Goal: Task Accomplishment & Management: Complete application form

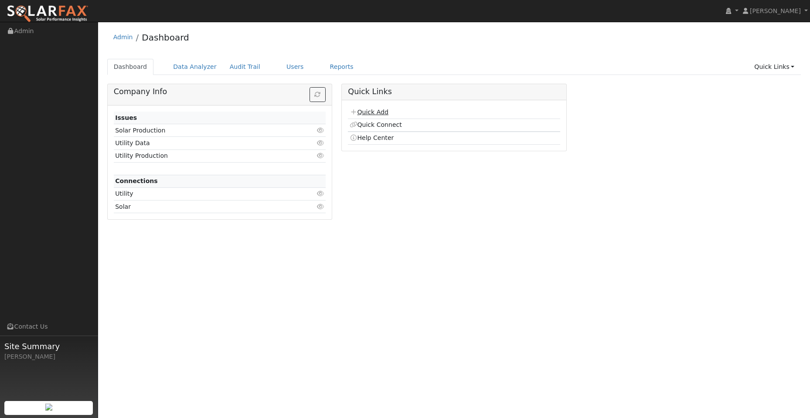
click at [384, 109] on link "Quick Add" at bounding box center [369, 112] width 39 height 7
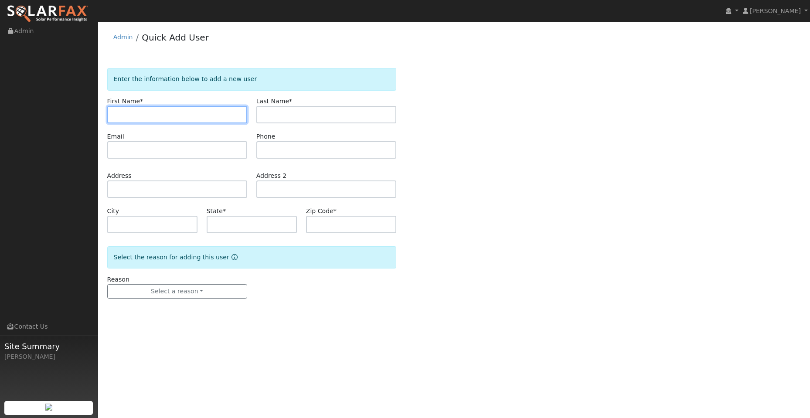
drag, startPoint x: 125, startPoint y: 111, endPoint x: 121, endPoint y: 116, distance: 6.5
click at [125, 111] on input "text" at bounding box center [177, 114] width 140 height 17
paste input "[PERSON_NAME]"
click at [116, 118] on input "[PERSON_NAME]" at bounding box center [177, 114] width 140 height 17
type input "[PERSON_NAME]"
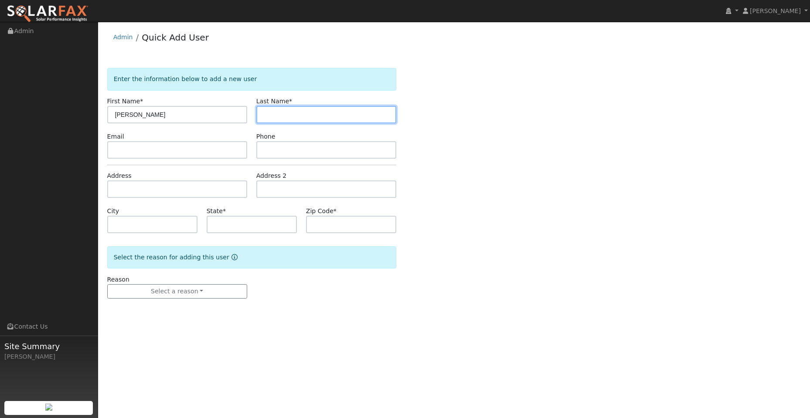
click at [307, 119] on input "text" at bounding box center [326, 114] width 140 height 17
click at [263, 112] on input "text" at bounding box center [326, 114] width 140 height 17
paste input "[PERSON_NAME]"
click at [264, 116] on input "[PERSON_NAME]" at bounding box center [326, 114] width 140 height 17
type input "[PERSON_NAME]"
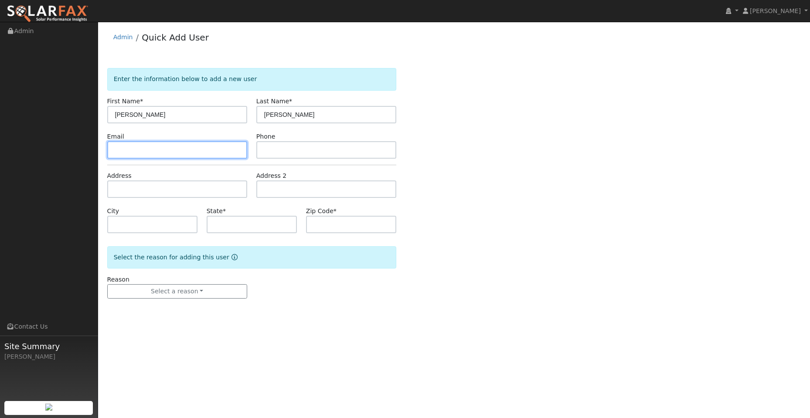
click at [210, 143] on input "text" at bounding box center [177, 149] width 140 height 17
click at [125, 145] on input "text" at bounding box center [177, 149] width 140 height 17
paste input "jjbiggs129@yahoo.com"
type input "jjbiggs129@yahoo.com"
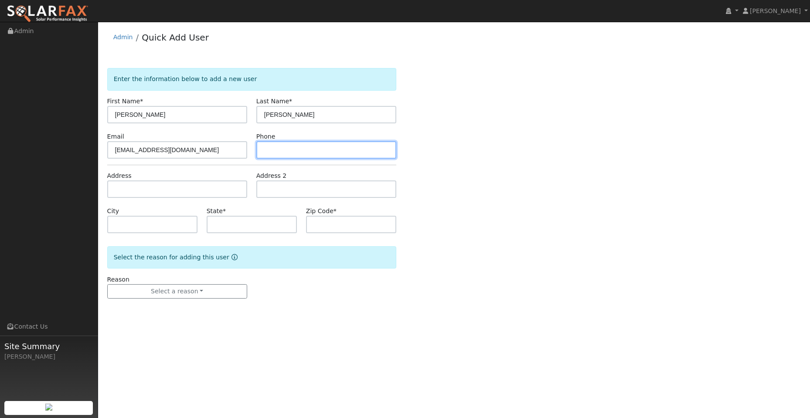
click at [282, 151] on input "text" at bounding box center [326, 149] width 140 height 17
click at [262, 150] on input "text" at bounding box center [326, 149] width 140 height 17
paste input "(707) 330-6977"
click at [265, 149] on input "(707) 330-6977" at bounding box center [326, 149] width 140 height 17
click at [267, 152] on input "(707) 330-6977" at bounding box center [326, 149] width 140 height 17
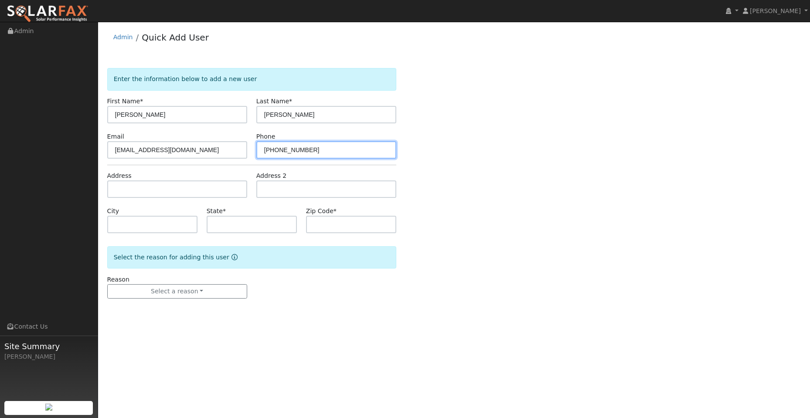
click at [267, 150] on input "(707) 330-6977" at bounding box center [326, 149] width 140 height 17
click at [266, 148] on input "(707) 330-6977" at bounding box center [326, 149] width 140 height 17
type input "(707) 330-6977"
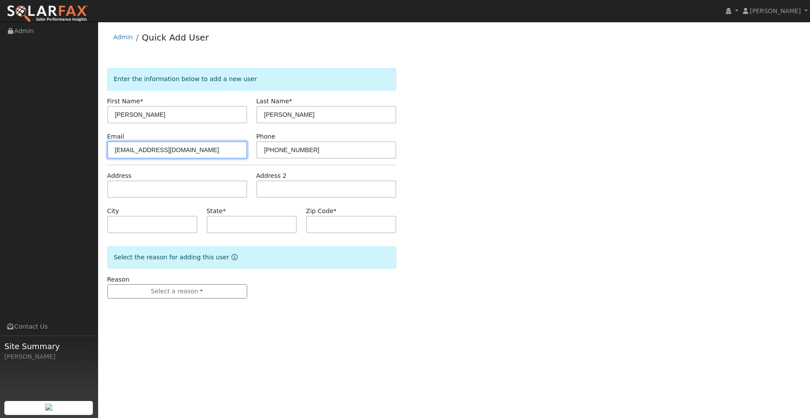
click at [114, 147] on input "jjbiggs129@yahoo.com" at bounding box center [177, 149] width 140 height 17
drag, startPoint x: 148, startPoint y: 177, endPoint x: 150, endPoint y: 186, distance: 8.6
click at [148, 179] on div "Address" at bounding box center [176, 184] width 149 height 27
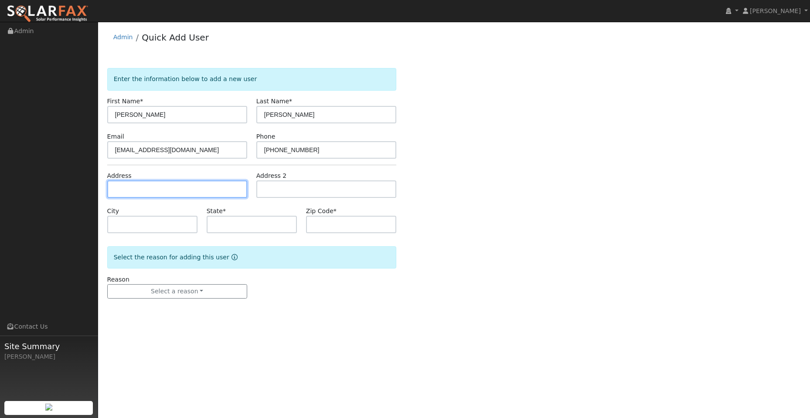
click at [150, 186] on input "text" at bounding box center [177, 188] width 140 height 17
click at [146, 184] on input "text" at bounding box center [177, 188] width 140 height 17
paste input "520 Verduzzo Ct"
type input "520 Verduzzo Court"
type input "Fairfield"
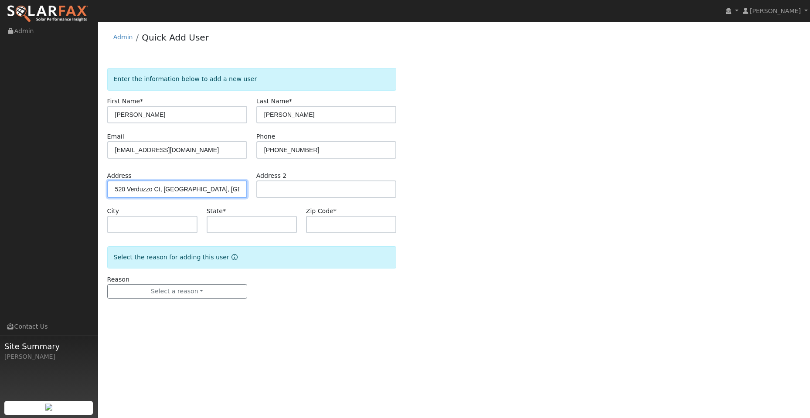
type input "CA"
type input "94534"
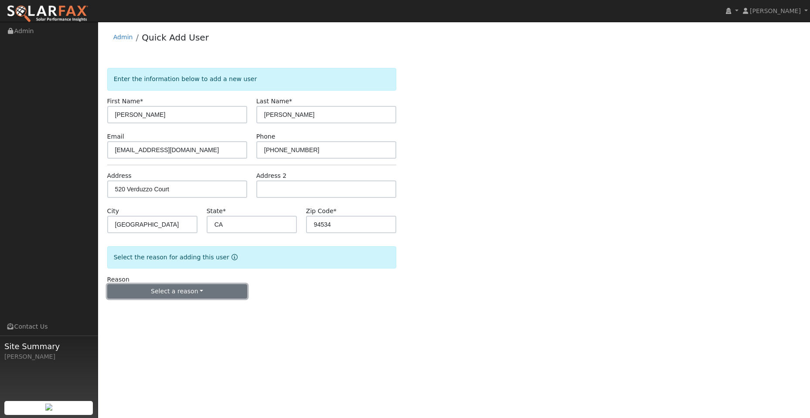
click at [183, 292] on button "Select a reason" at bounding box center [177, 291] width 140 height 15
click at [161, 309] on link "New lead" at bounding box center [156, 309] width 96 height 12
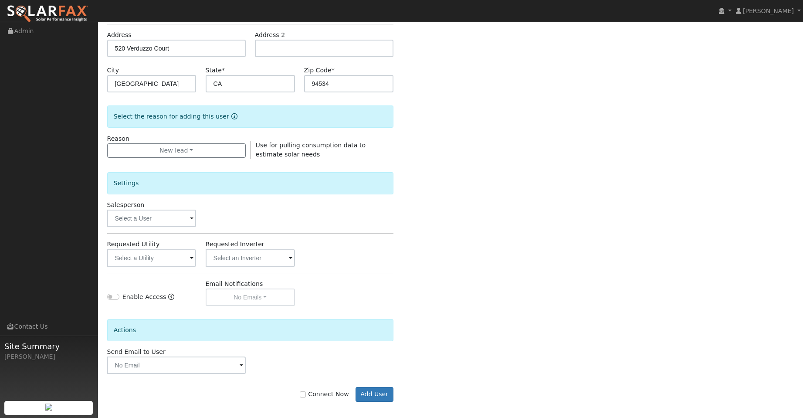
scroll to position [146, 0]
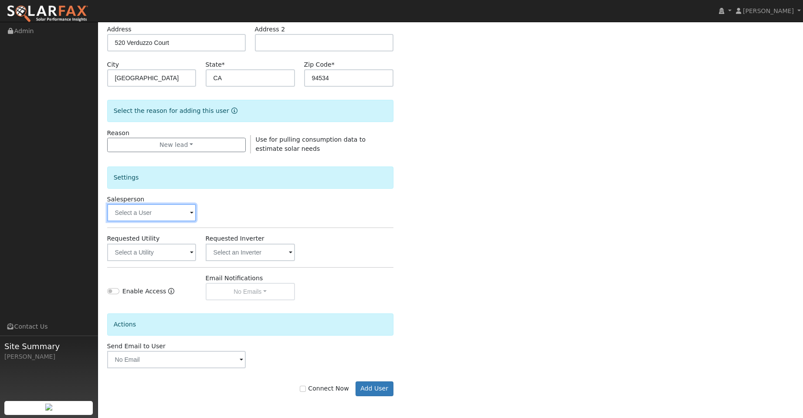
click at [171, 215] on input "text" at bounding box center [151, 212] width 89 height 17
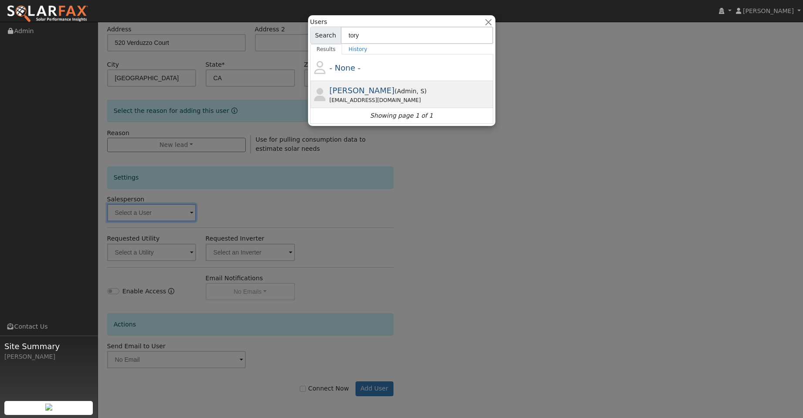
type input "tory"
click at [398, 98] on div "Tory@ambrosesolar.com" at bounding box center [411, 100] width 162 height 8
type input "Tory Kelly"
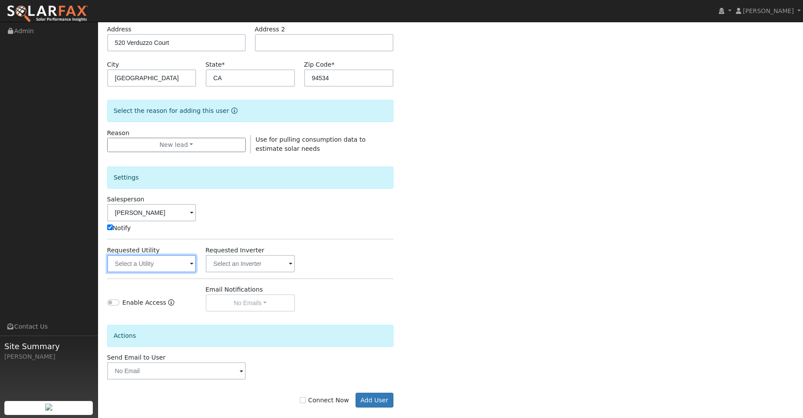
click at [167, 259] on input "text" at bounding box center [151, 263] width 89 height 17
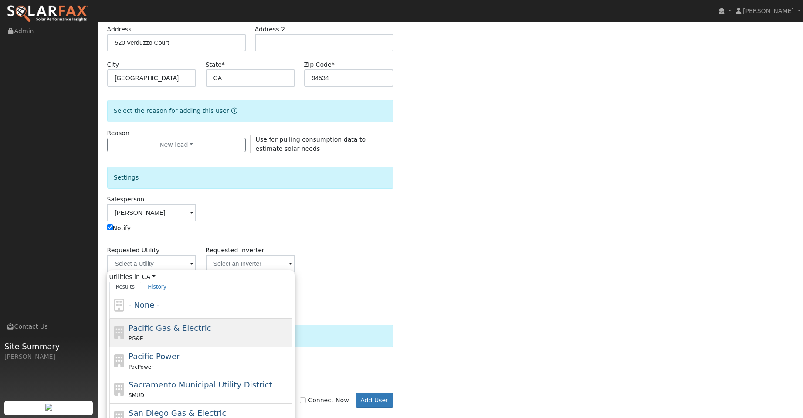
click at [207, 329] on div "Pacific Gas & Electric PG&E" at bounding box center [210, 332] width 162 height 21
type input "Pacific Gas & Electric"
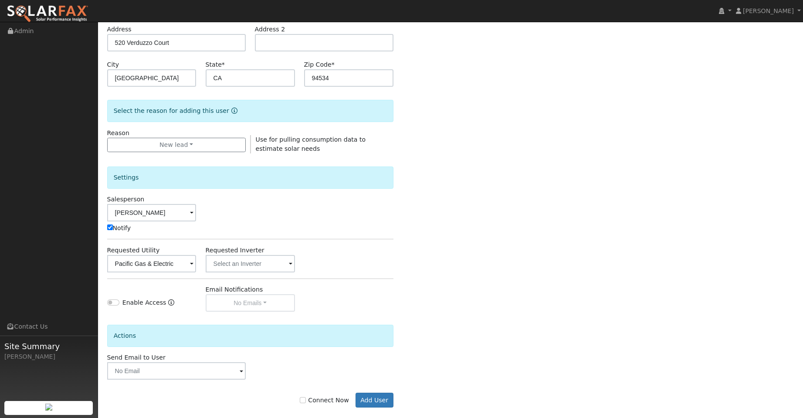
drag, startPoint x: 312, startPoint y: 396, endPoint x: 315, endPoint y: 401, distance: 6.3
click at [312, 398] on label "Connect Now" at bounding box center [324, 400] width 49 height 9
click at [306, 398] on input "Connect Now" at bounding box center [303, 400] width 6 height 6
checkbox input "true"
click at [383, 394] on button "Add User" at bounding box center [375, 400] width 38 height 15
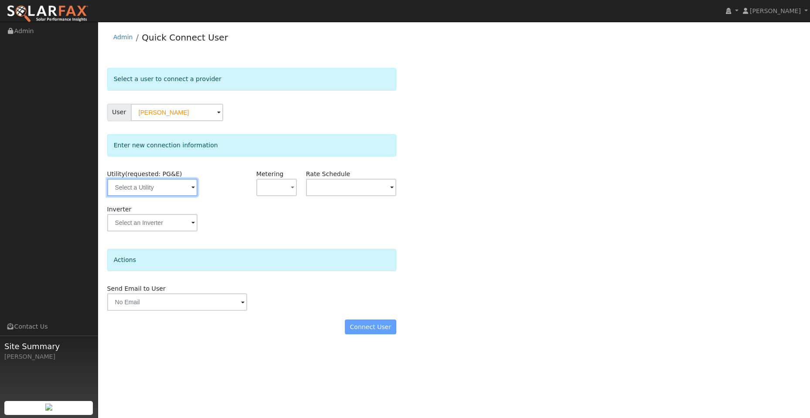
click at [172, 185] on input "text" at bounding box center [152, 187] width 90 height 17
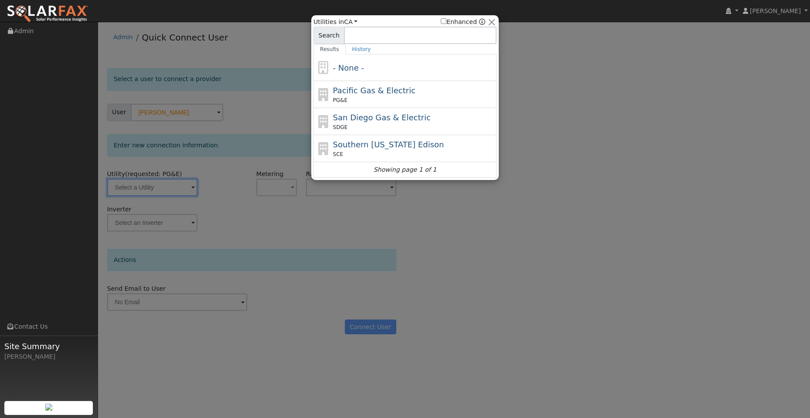
click at [389, 89] on span "Pacific Gas & Electric" at bounding box center [374, 90] width 82 height 9
type input "PG&E"
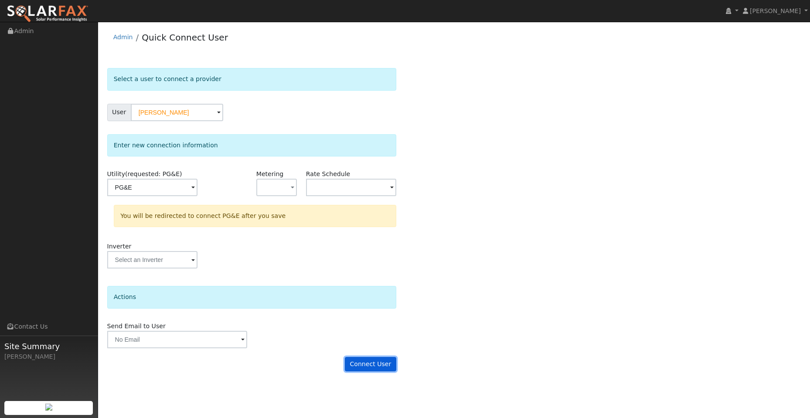
click at [374, 360] on button "Connect User" at bounding box center [370, 364] width 51 height 15
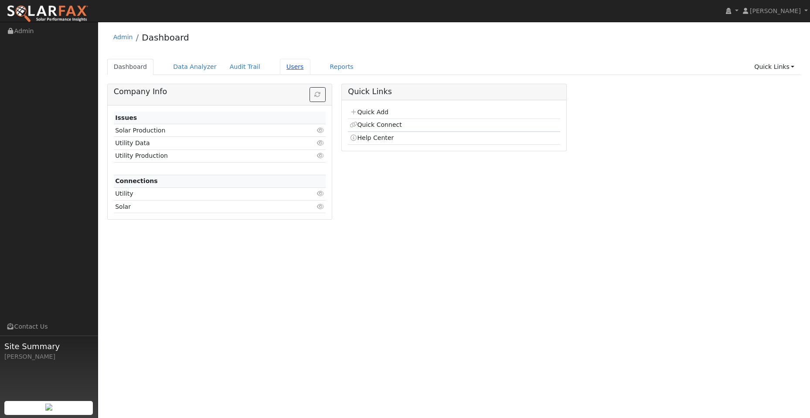
click at [282, 65] on link "Users" at bounding box center [295, 67] width 31 height 16
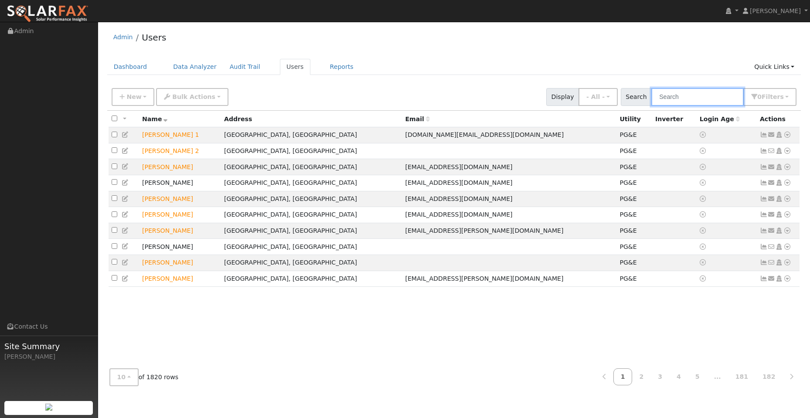
click at [678, 98] on input "text" at bounding box center [697, 97] width 92 height 18
paste input "[PERSON_NAME]"
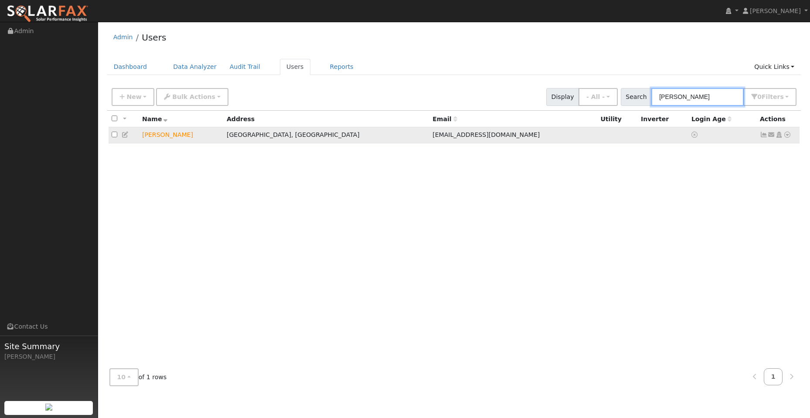
type input "Jason Biggs"
click at [788, 137] on icon at bounding box center [787, 135] width 8 height 6
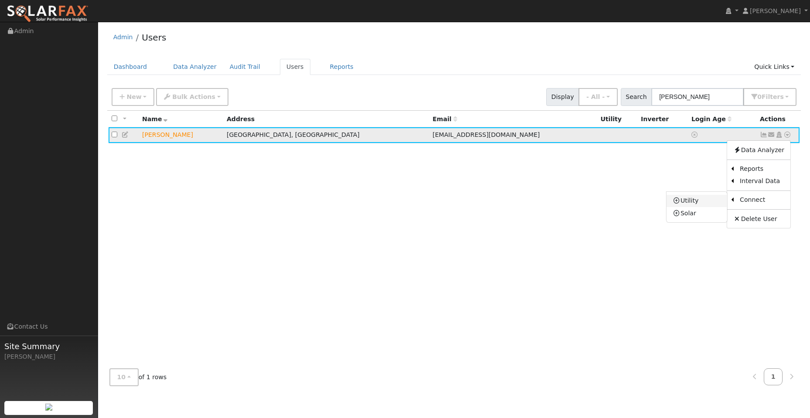
click at [700, 206] on link "Utility" at bounding box center [696, 201] width 61 height 12
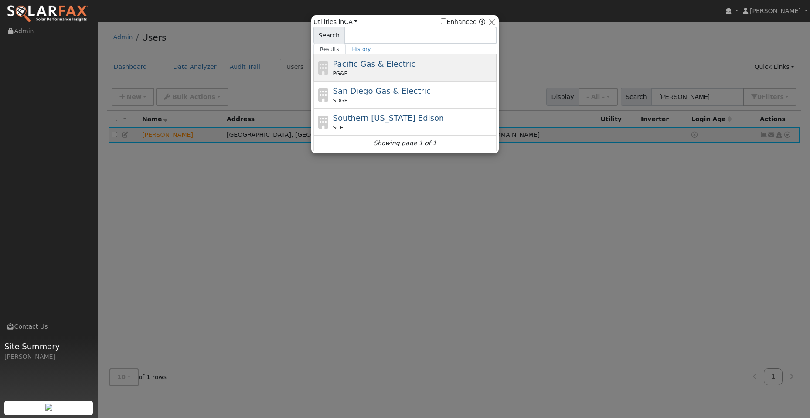
click at [425, 67] on div "Pacific Gas & Electric PG&E" at bounding box center [414, 68] width 162 height 20
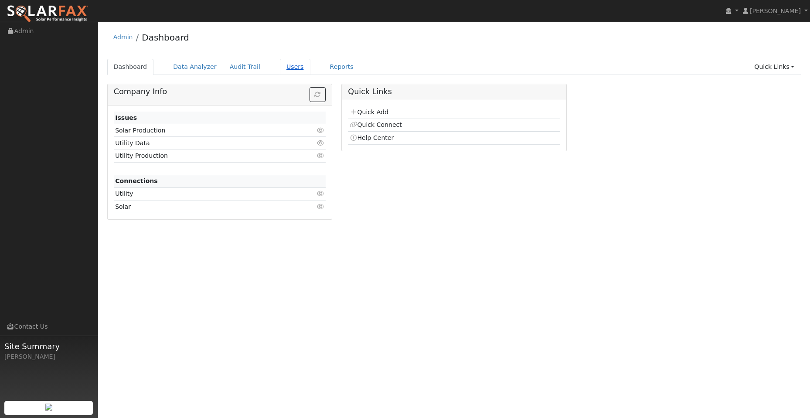
click at [285, 61] on link "Users" at bounding box center [295, 67] width 31 height 16
